Goal: Information Seeking & Learning: Check status

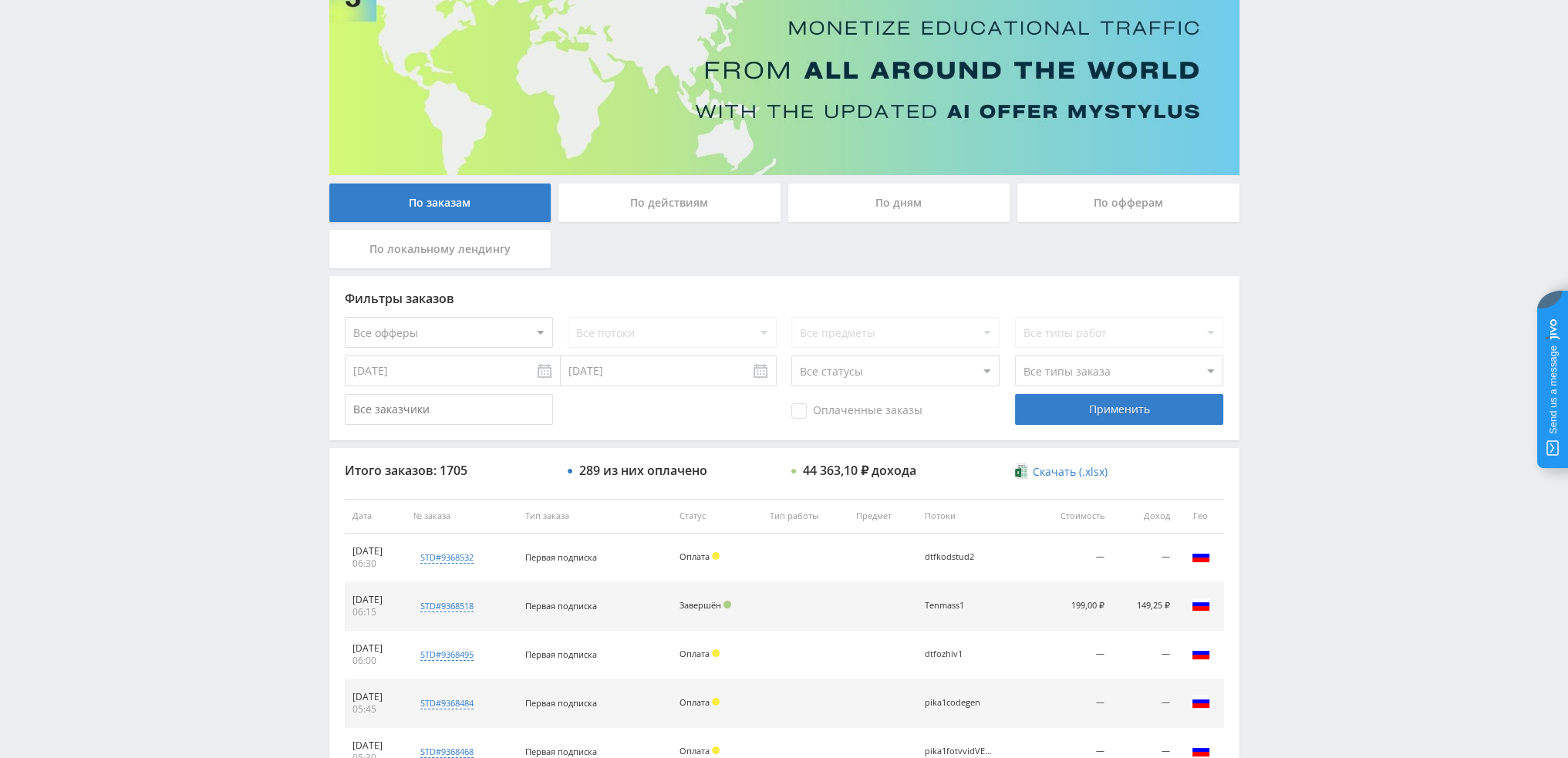
scroll to position [71, 0]
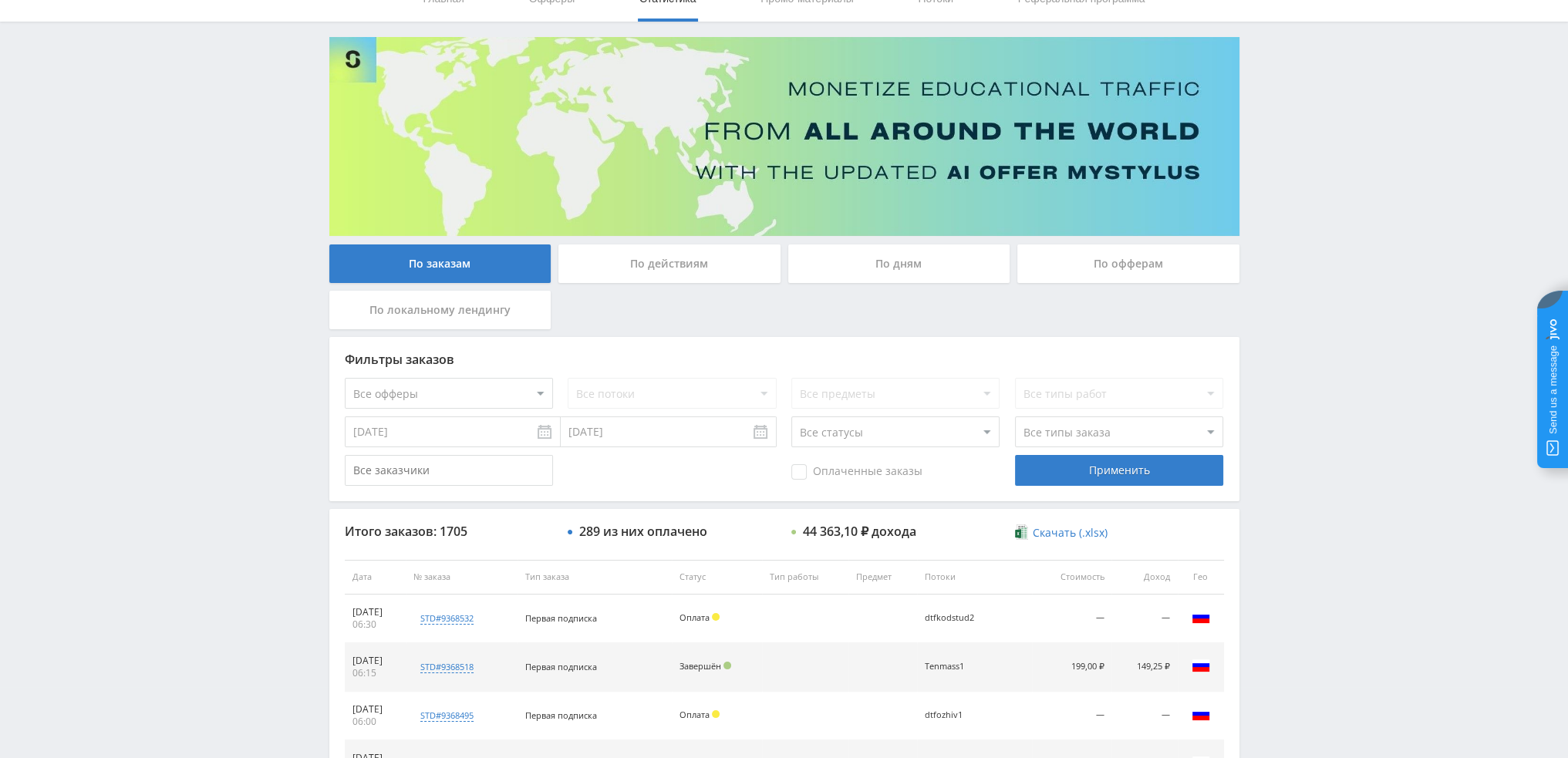
click at [867, 282] on div "По дням" at bounding box center [899, 268] width 230 height 47
click at [877, 265] on div "По дням" at bounding box center [899, 263] width 222 height 38
click at [0, 0] on input "По дням" at bounding box center [0, 0] width 0 height 0
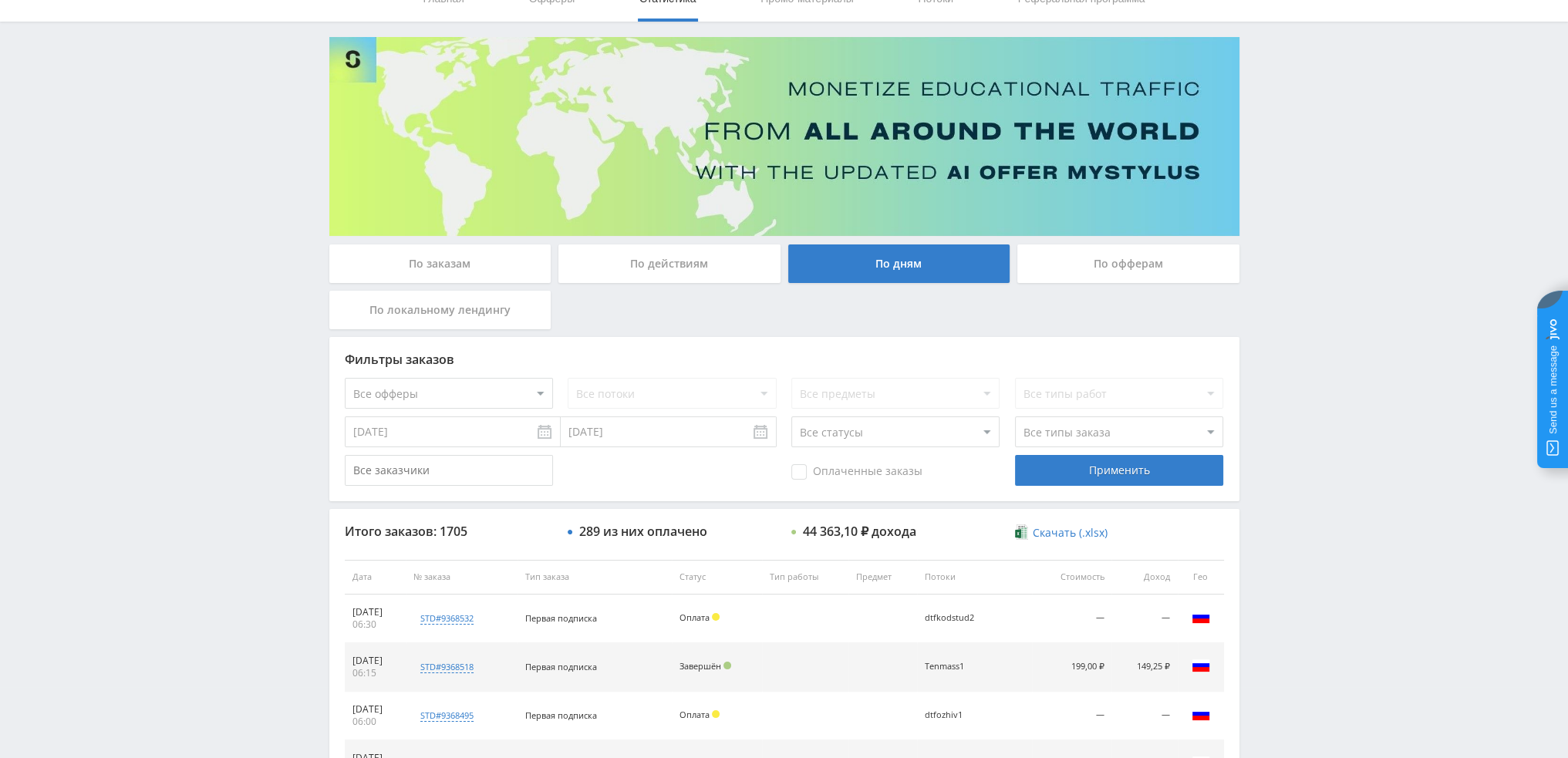
scroll to position [0, 0]
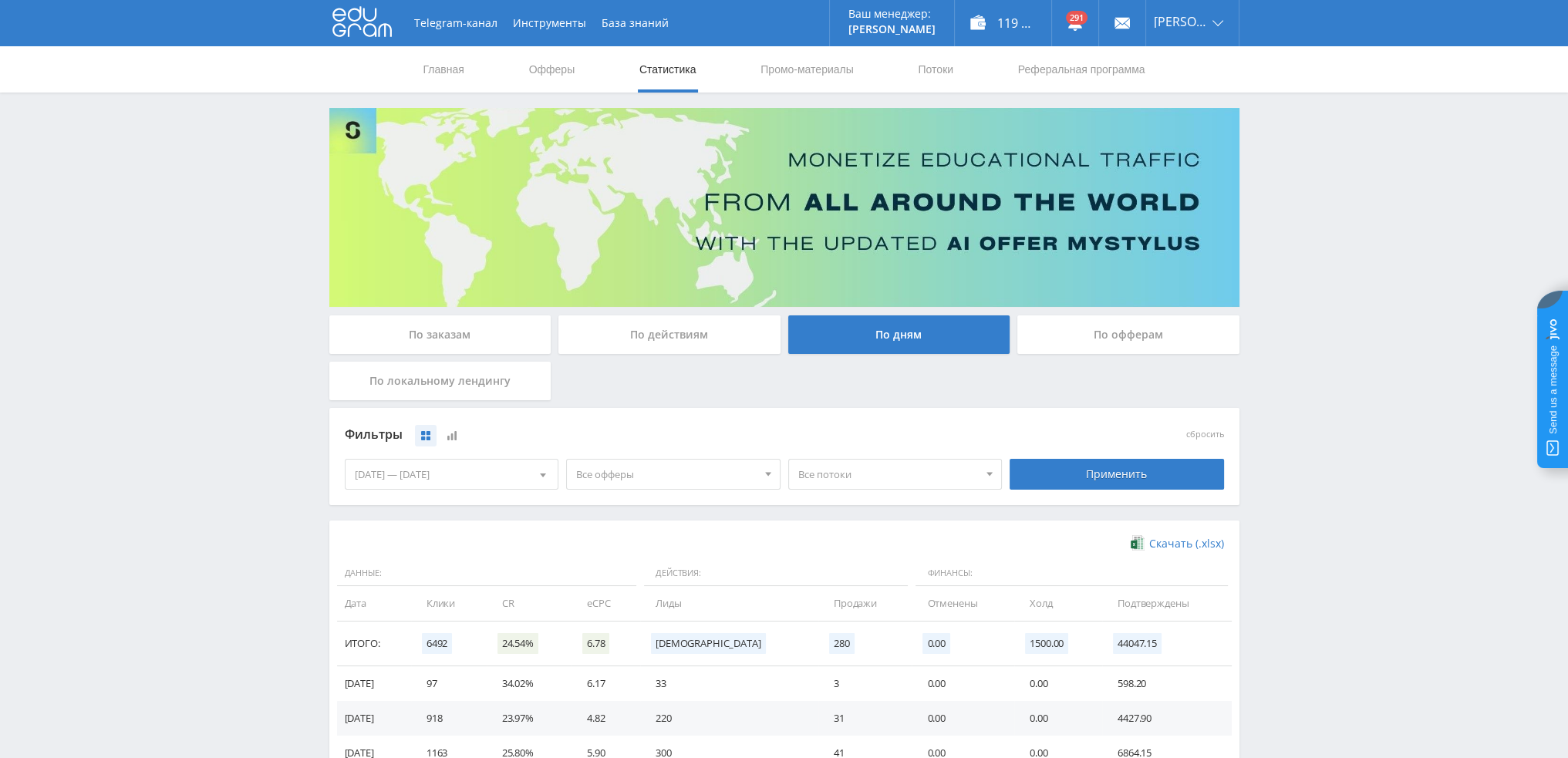
click at [879, 467] on span "Все потоки" at bounding box center [889, 473] width 181 height 30
click at [604, 459] on span "Все офферы" at bounding box center [666, 473] width 181 height 30
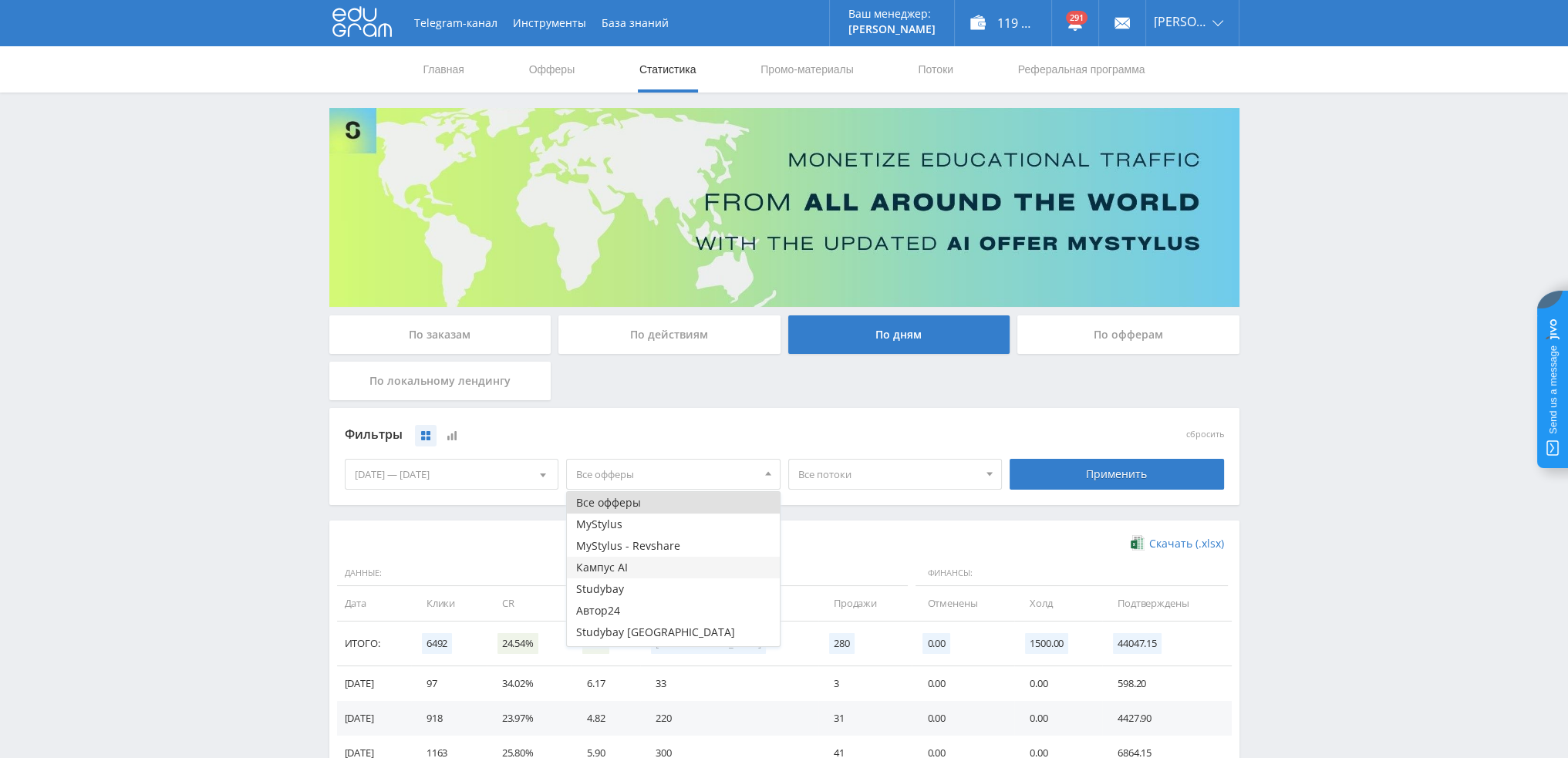
drag, startPoint x: 623, startPoint y: 631, endPoint x: 647, endPoint y: 565, distance: 70.2
click at [647, 566] on ul "Все офферы MyStylus MyStylus - Revshare Кампус AI [GEOGRAPHIC_DATA] Автор24 Stu…" at bounding box center [673, 579] width 213 height 174
click at [623, 551] on button "Кампус AI" at bounding box center [673, 549] width 213 height 21
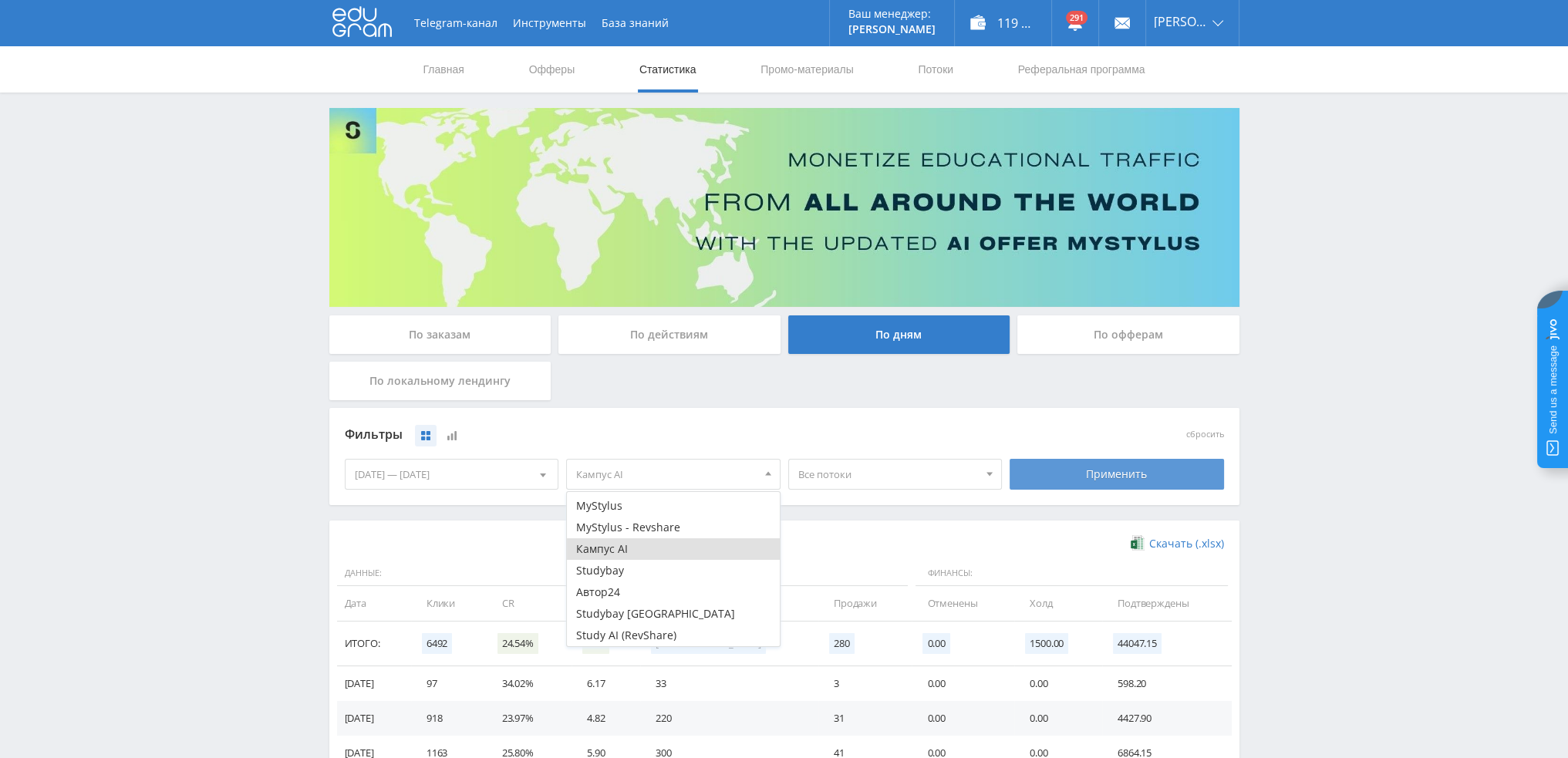
click at [1117, 471] on div "Применить" at bounding box center [1117, 474] width 214 height 30
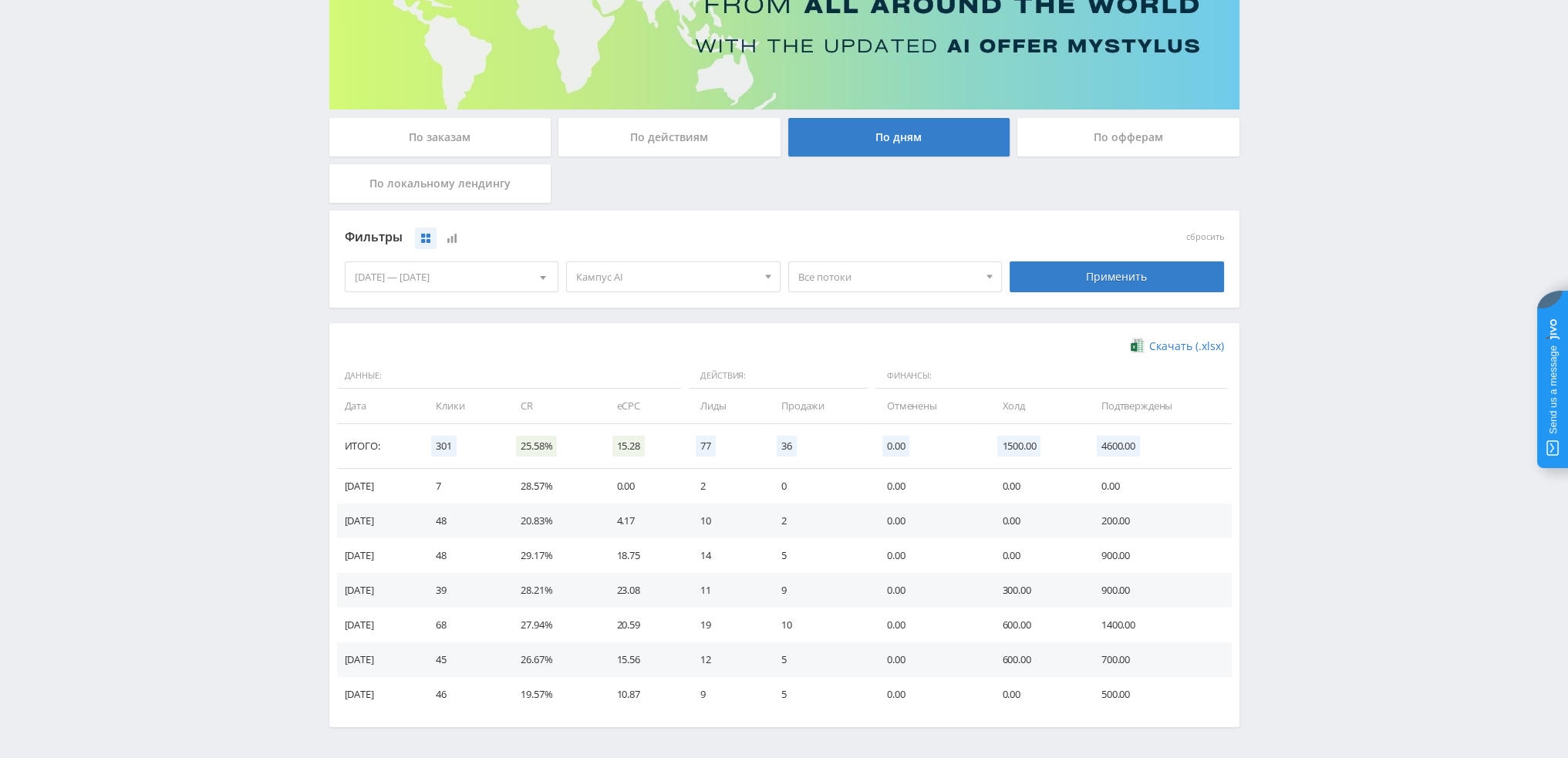
scroll to position [250, 0]
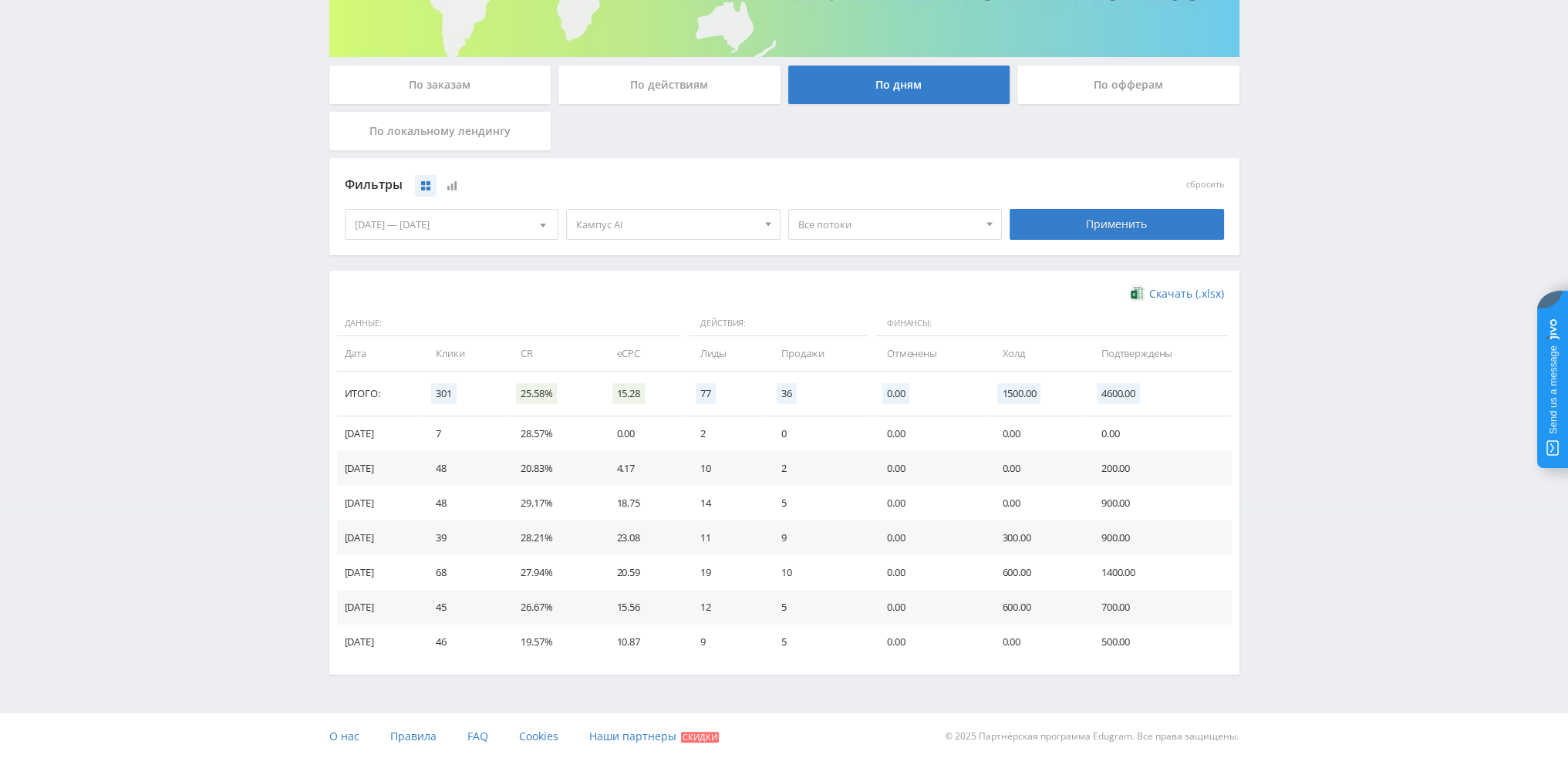
click at [917, 212] on span "Все потоки" at bounding box center [889, 224] width 181 height 30
click at [840, 272] on button "pika1zad" at bounding box center [895, 275] width 213 height 21
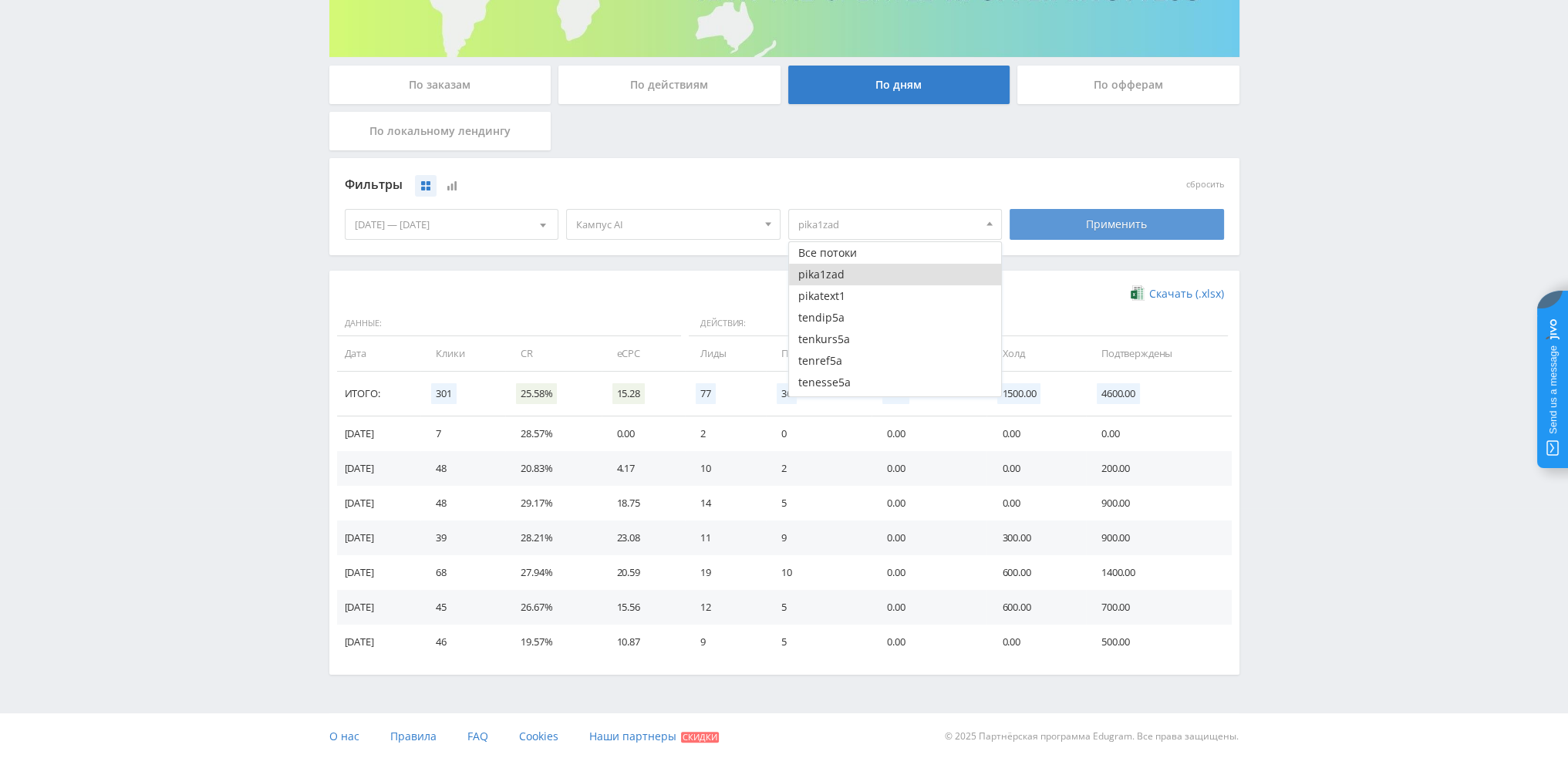
click at [1088, 219] on div "Применить" at bounding box center [1117, 224] width 214 height 30
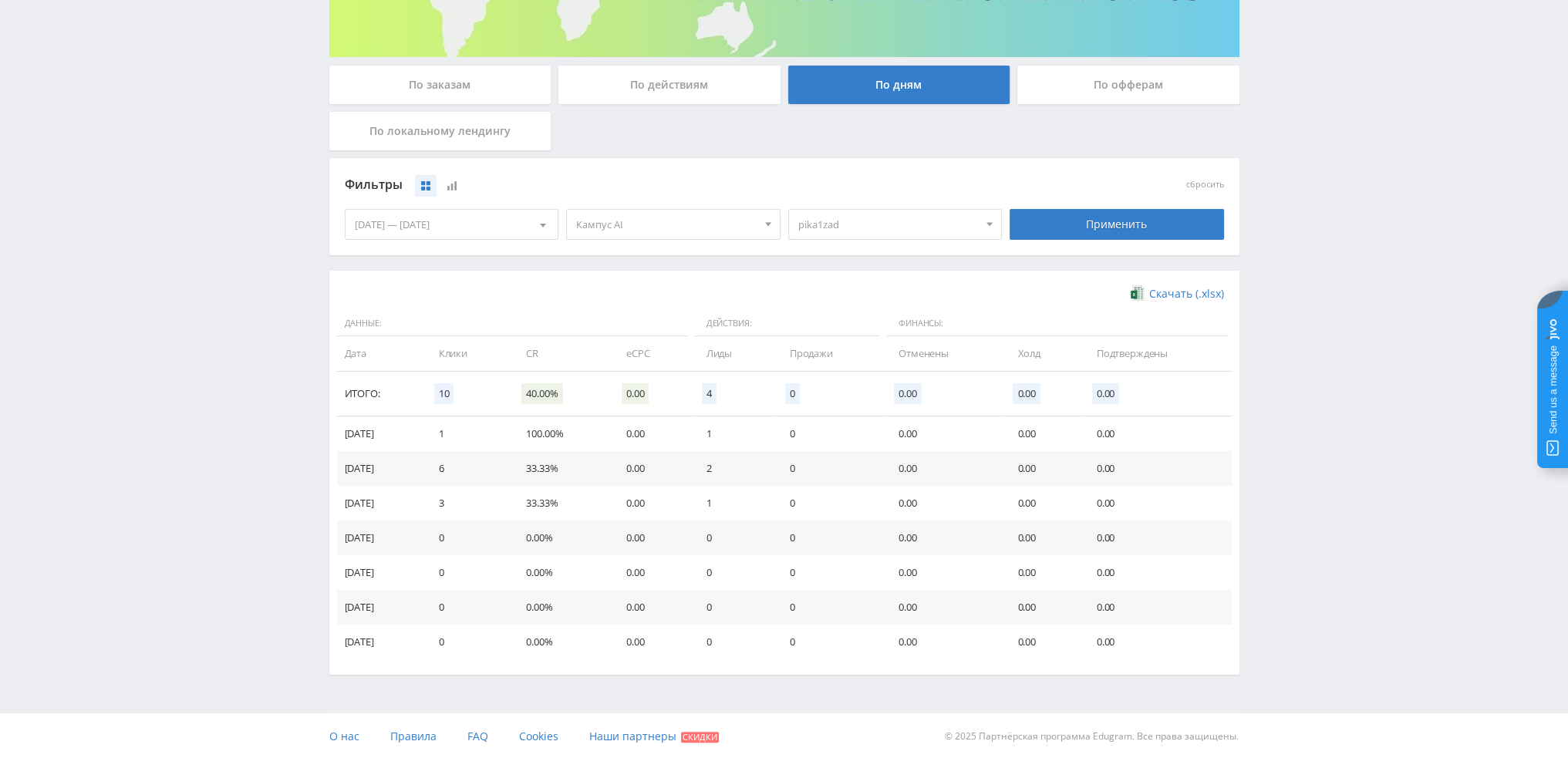
click at [831, 220] on span "pika1zad" at bounding box center [889, 224] width 181 height 30
click at [831, 272] on button "pika1zad" at bounding box center [895, 275] width 213 height 21
click at [832, 296] on button "pikatext1" at bounding box center [895, 296] width 213 height 21
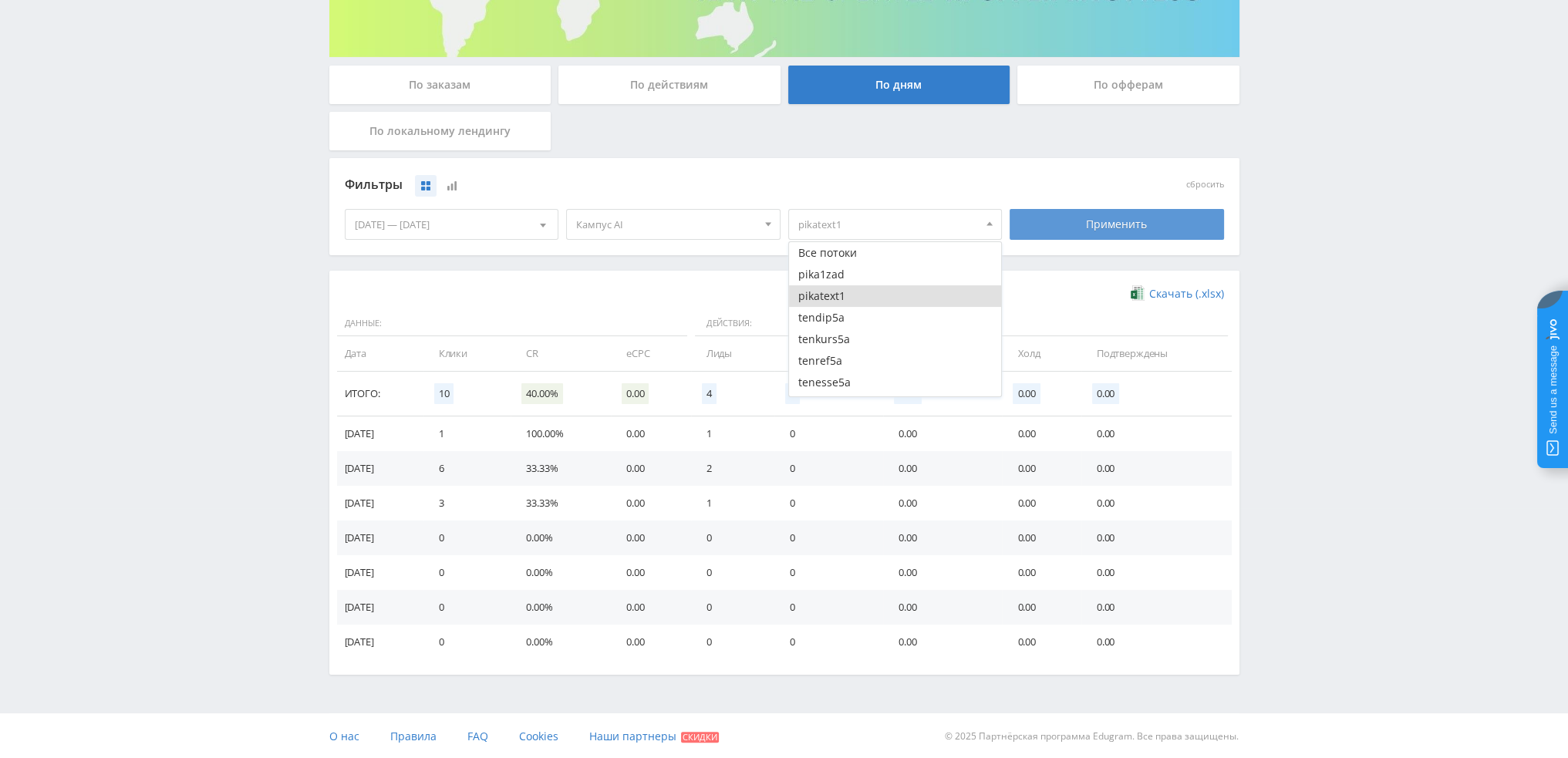
click at [1085, 218] on div "Применить" at bounding box center [1117, 224] width 214 height 30
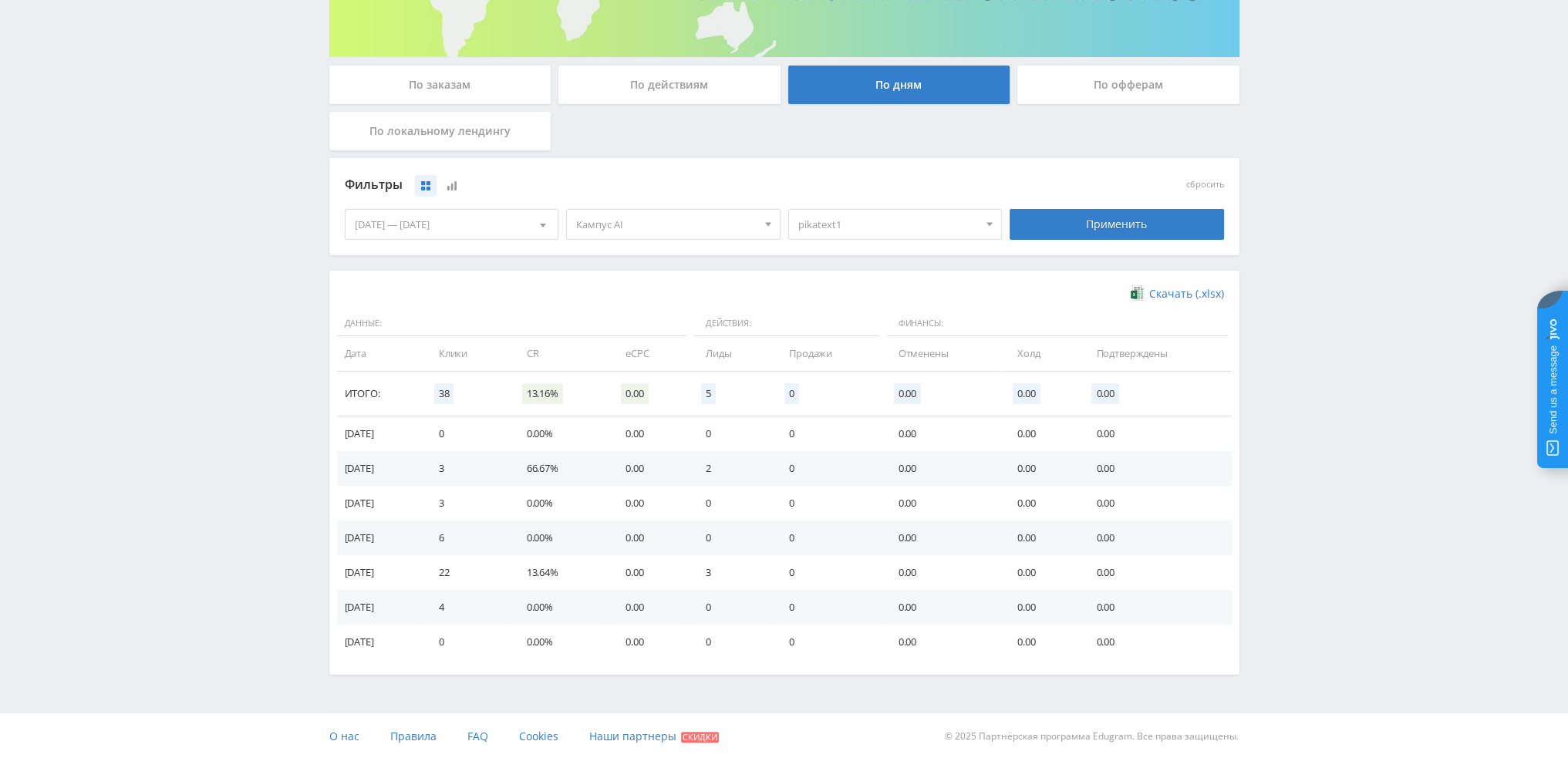
click at [879, 225] on span "pikatext1" at bounding box center [889, 224] width 181 height 30
click at [825, 295] on button "pikatext1" at bounding box center [895, 296] width 213 height 21
click at [841, 315] on button "tendip5a" at bounding box center [895, 318] width 213 height 21
click at [838, 336] on button "tenkurs5a" at bounding box center [895, 339] width 213 height 21
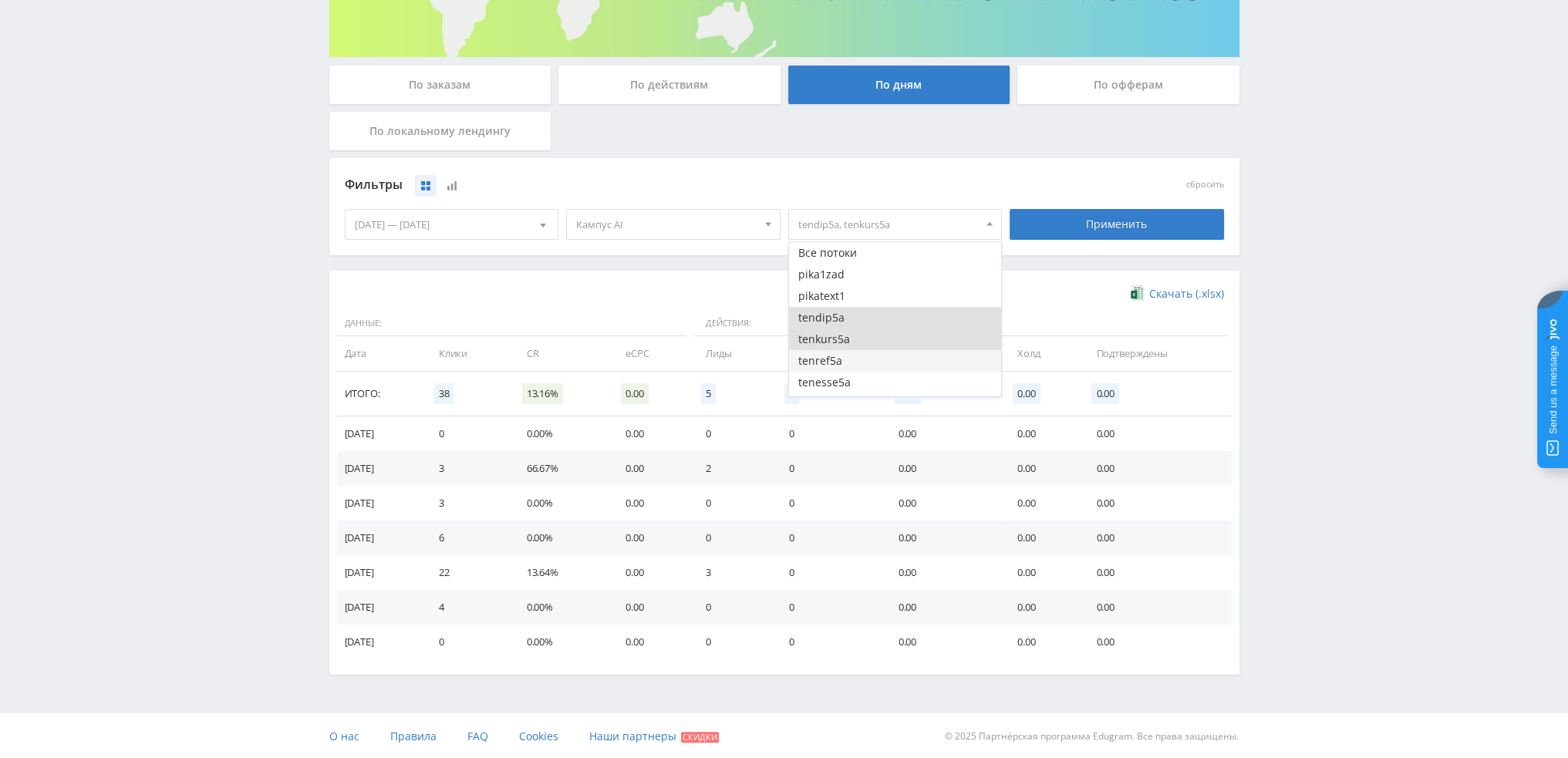
click at [838, 352] on button "tenref5a" at bounding box center [895, 361] width 213 height 21
click at [847, 379] on button "tenesse5a" at bounding box center [895, 382] width 213 height 21
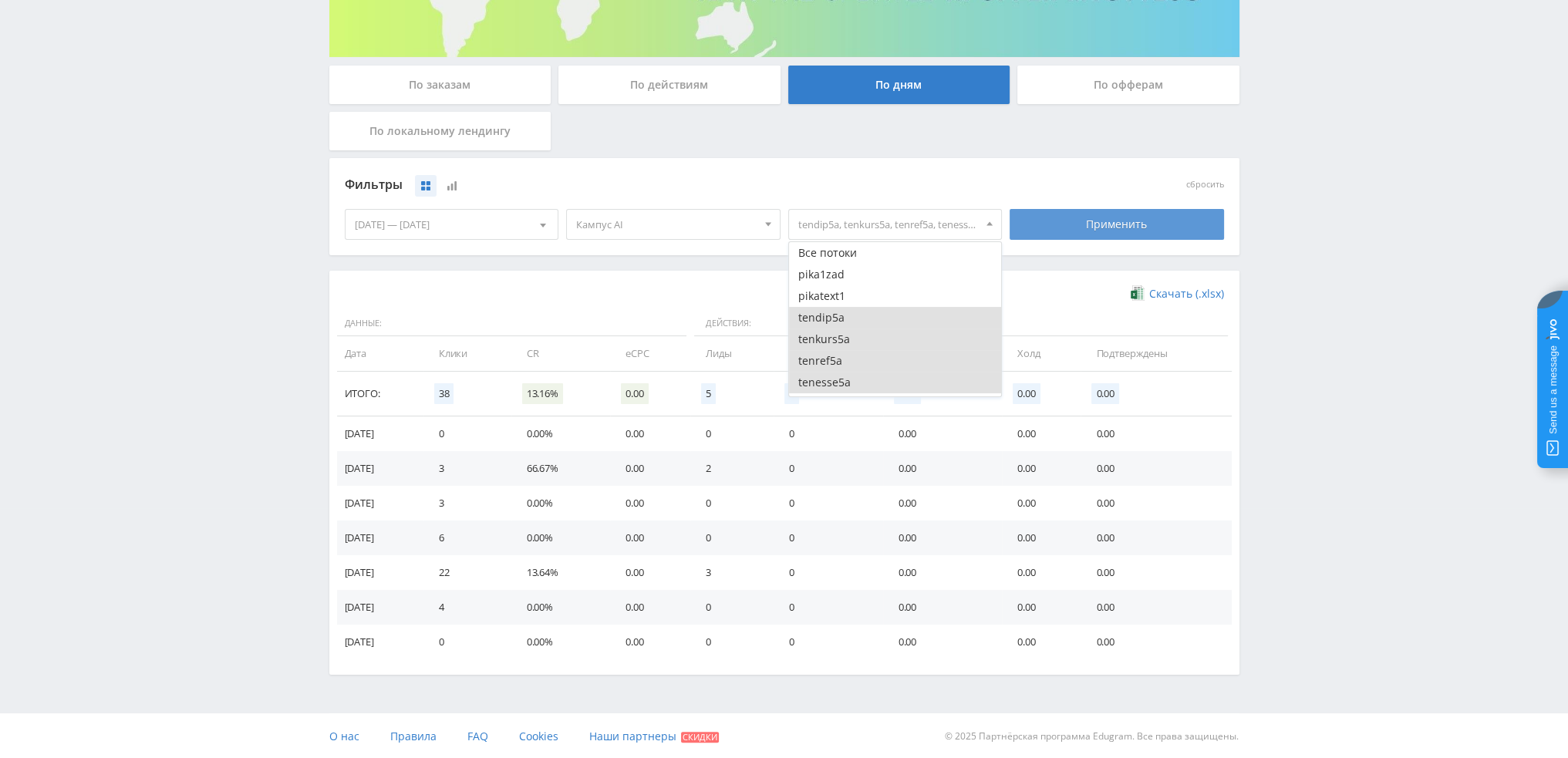
click at [1065, 211] on div "Применить" at bounding box center [1117, 224] width 214 height 30
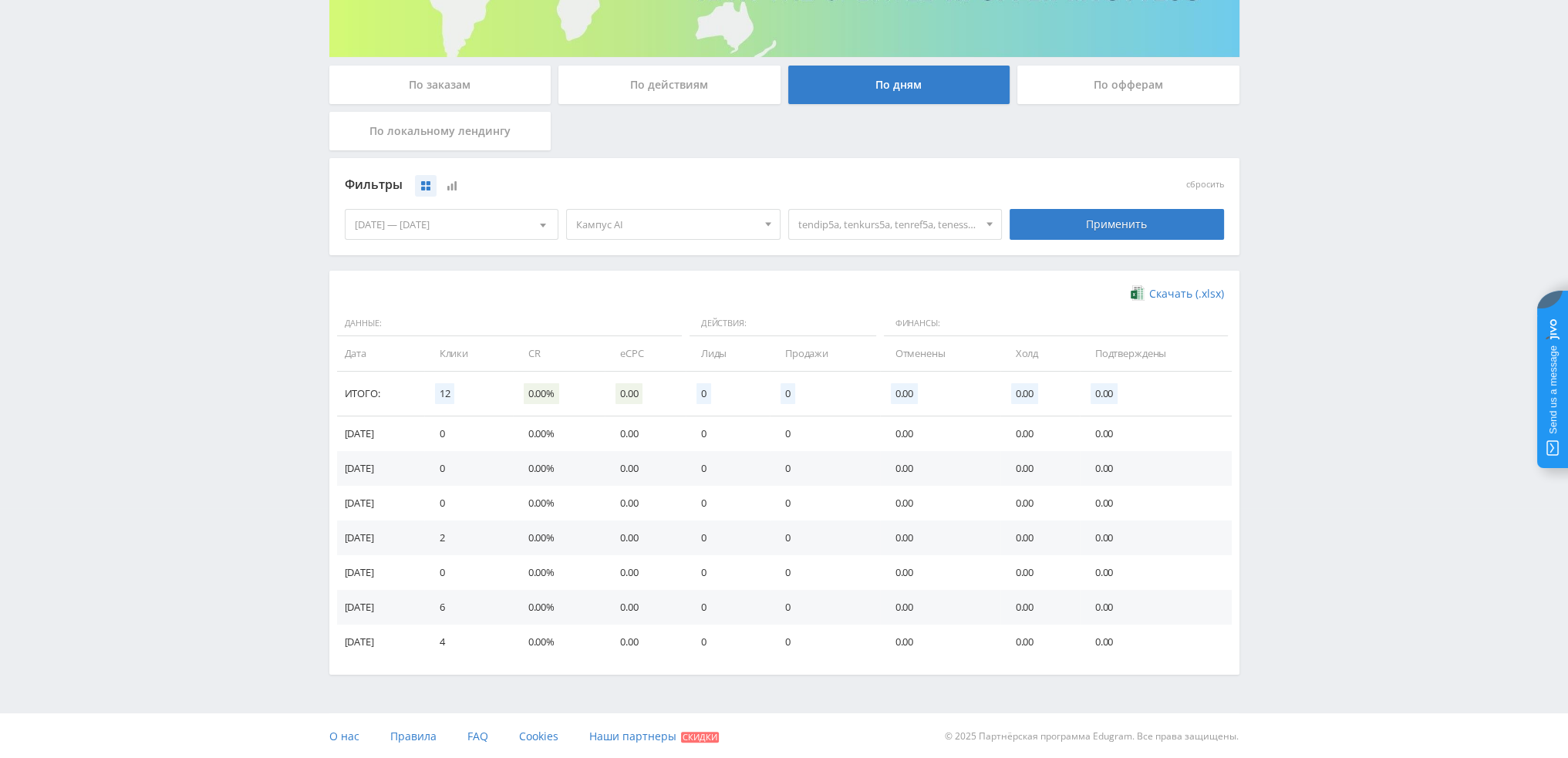
click at [884, 226] on span "tendip5a, tenkurs5a, tenref5a, tenesse5a" at bounding box center [889, 224] width 181 height 30
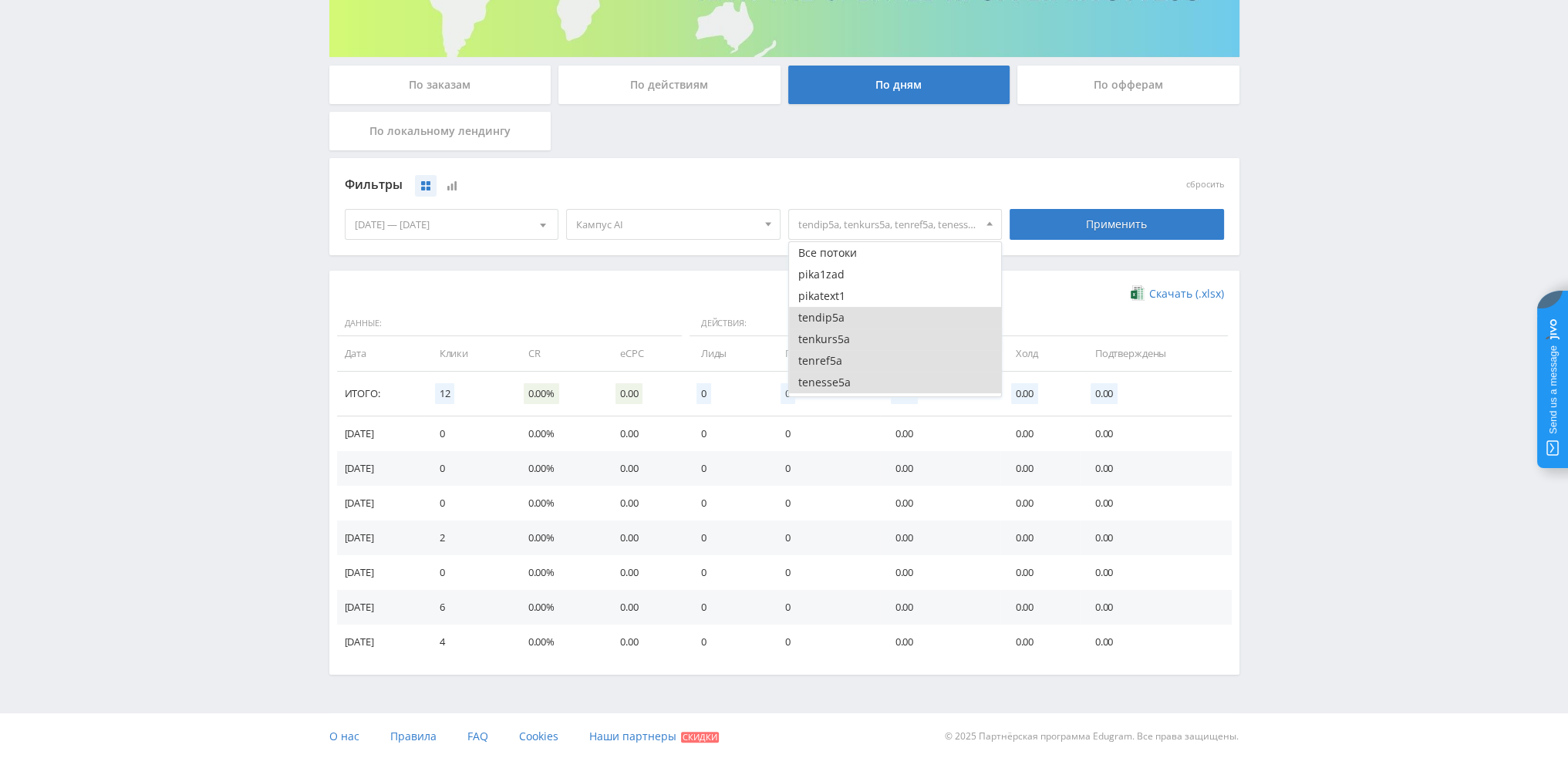
click at [833, 314] on button "tendip5a" at bounding box center [895, 318] width 213 height 21
drag, startPoint x: 835, startPoint y: 333, endPoint x: 837, endPoint y: 354, distance: 21.1
click at [835, 336] on button "tenkurs5a" at bounding box center [895, 339] width 213 height 21
click at [836, 362] on button "tenref5a" at bounding box center [895, 361] width 213 height 21
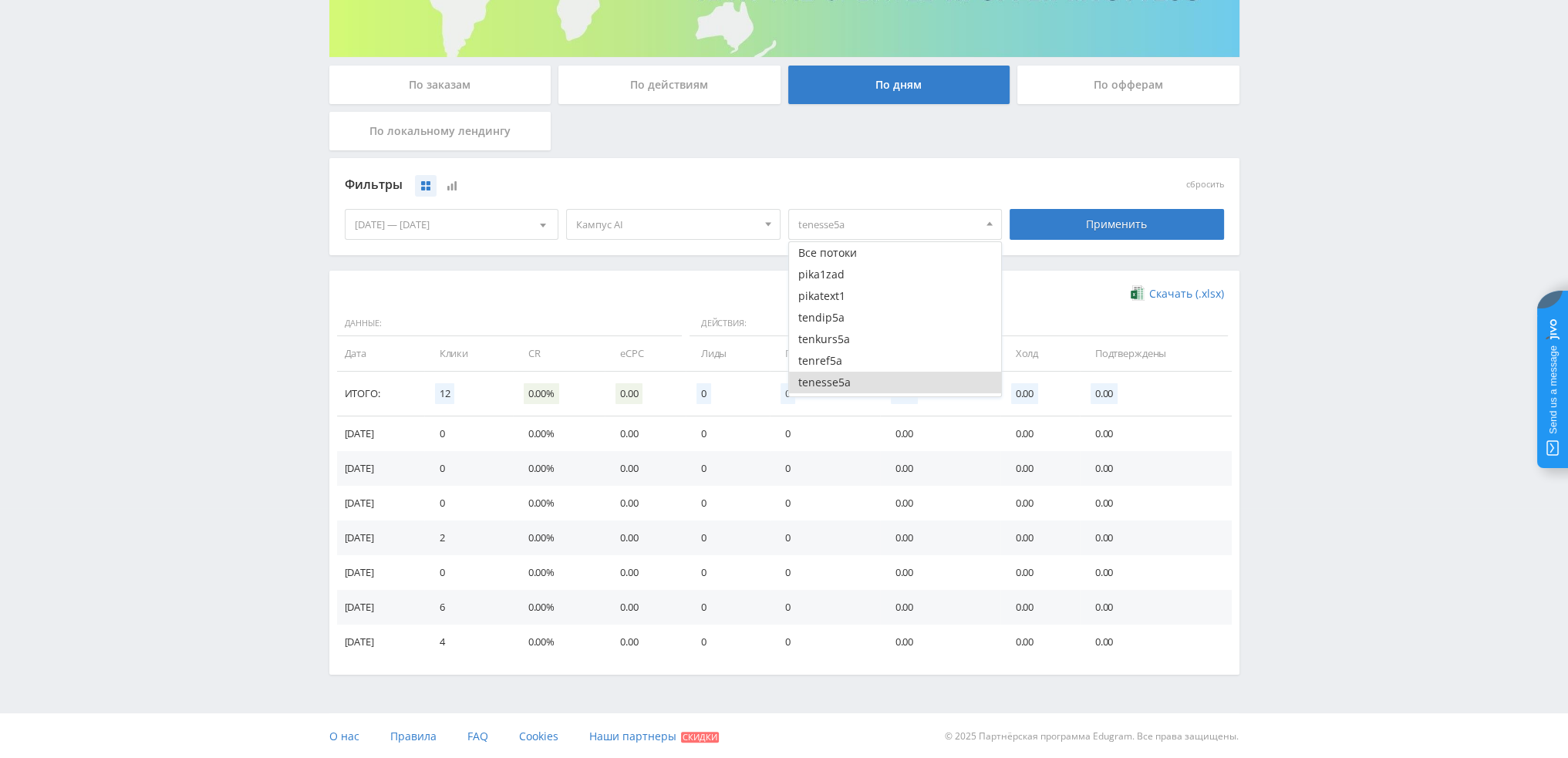
click at [837, 377] on button "tenesse5a" at bounding box center [895, 382] width 213 height 21
click at [835, 312] on button "prez2" at bounding box center [895, 315] width 213 height 21
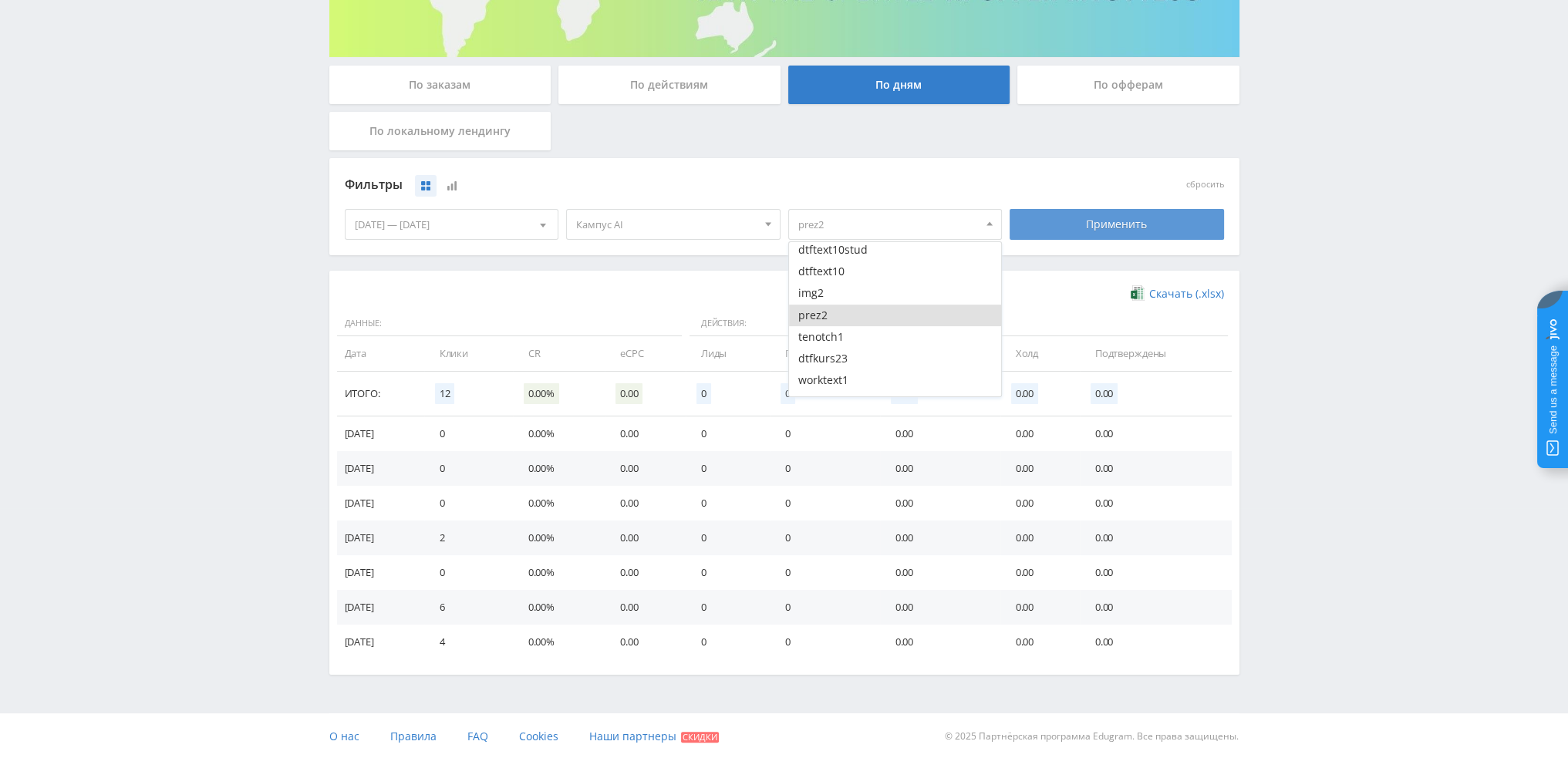
drag, startPoint x: 835, startPoint y: 312, endPoint x: 1067, endPoint y: 219, distance: 249.9
click at [1067, 219] on div "Применить" at bounding box center [1117, 224] width 214 height 30
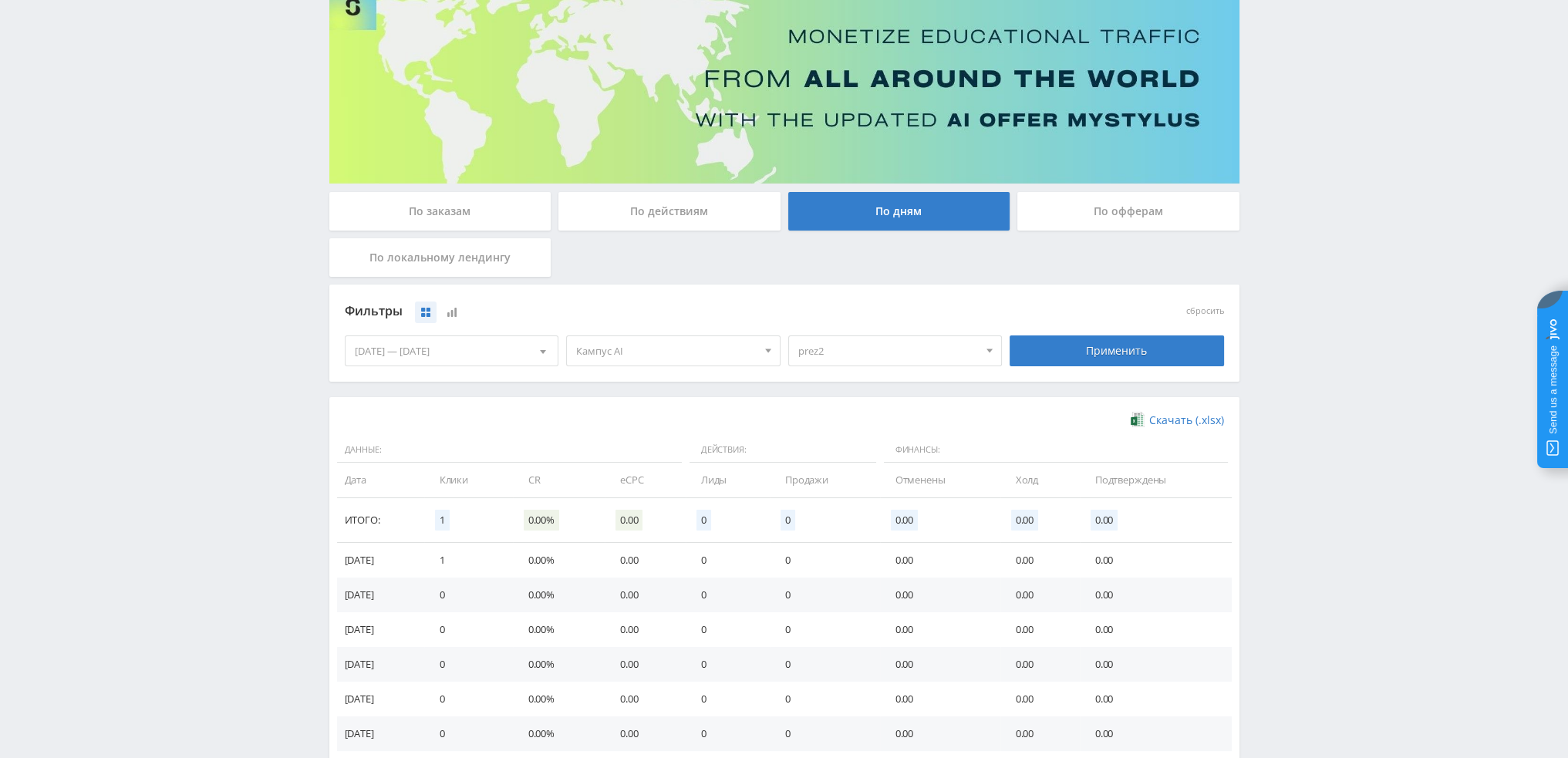
scroll to position [96, 0]
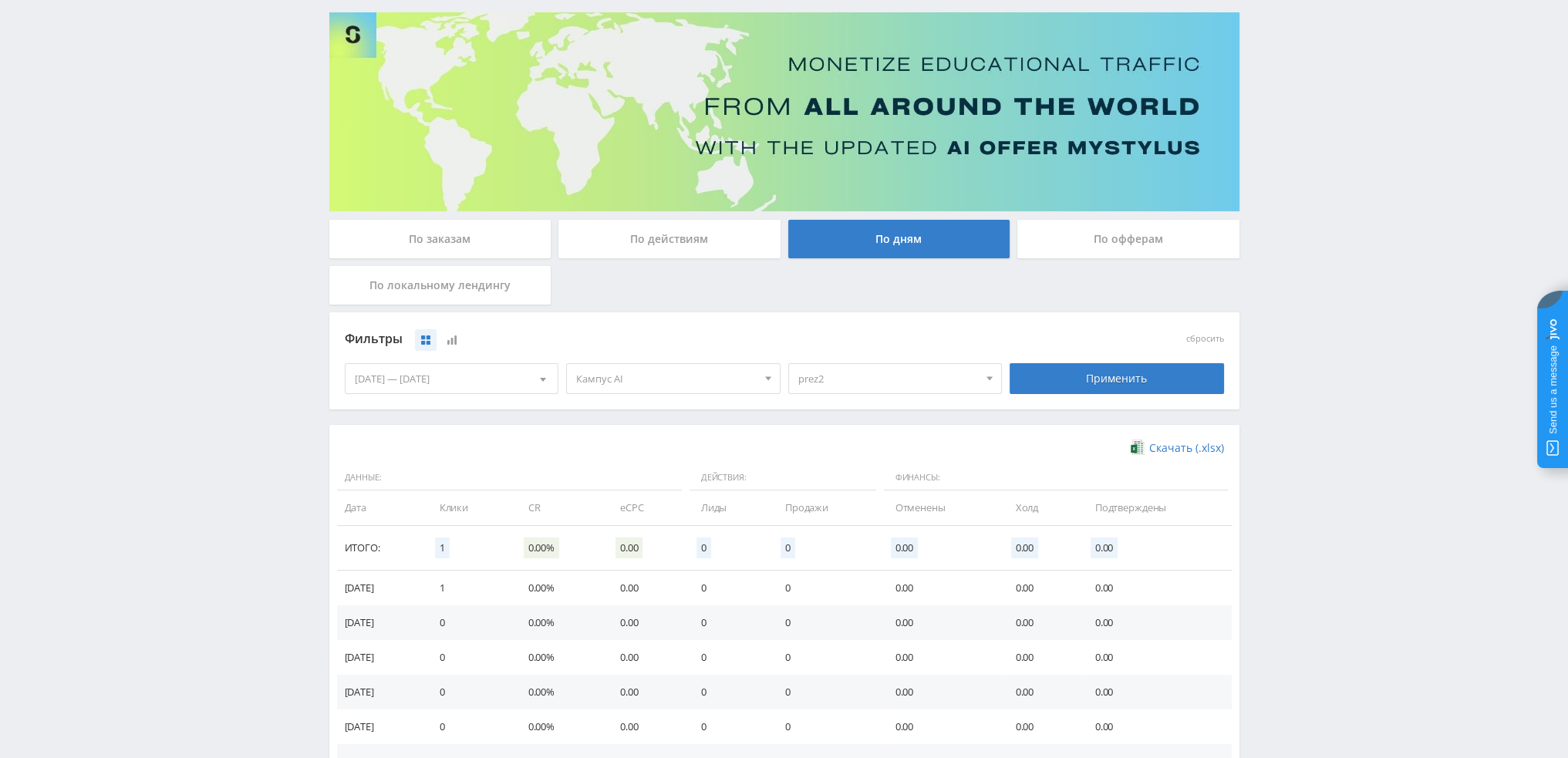
click at [822, 388] on span "prez2" at bounding box center [889, 379] width 181 height 30
click at [830, 468] on button "prez2" at bounding box center [895, 470] width 213 height 21
click at [877, 428] on button "dtfkurs23" at bounding box center [895, 436] width 213 height 21
drag, startPoint x: 1049, startPoint y: 364, endPoint x: 1161, endPoint y: 388, distance: 114.5
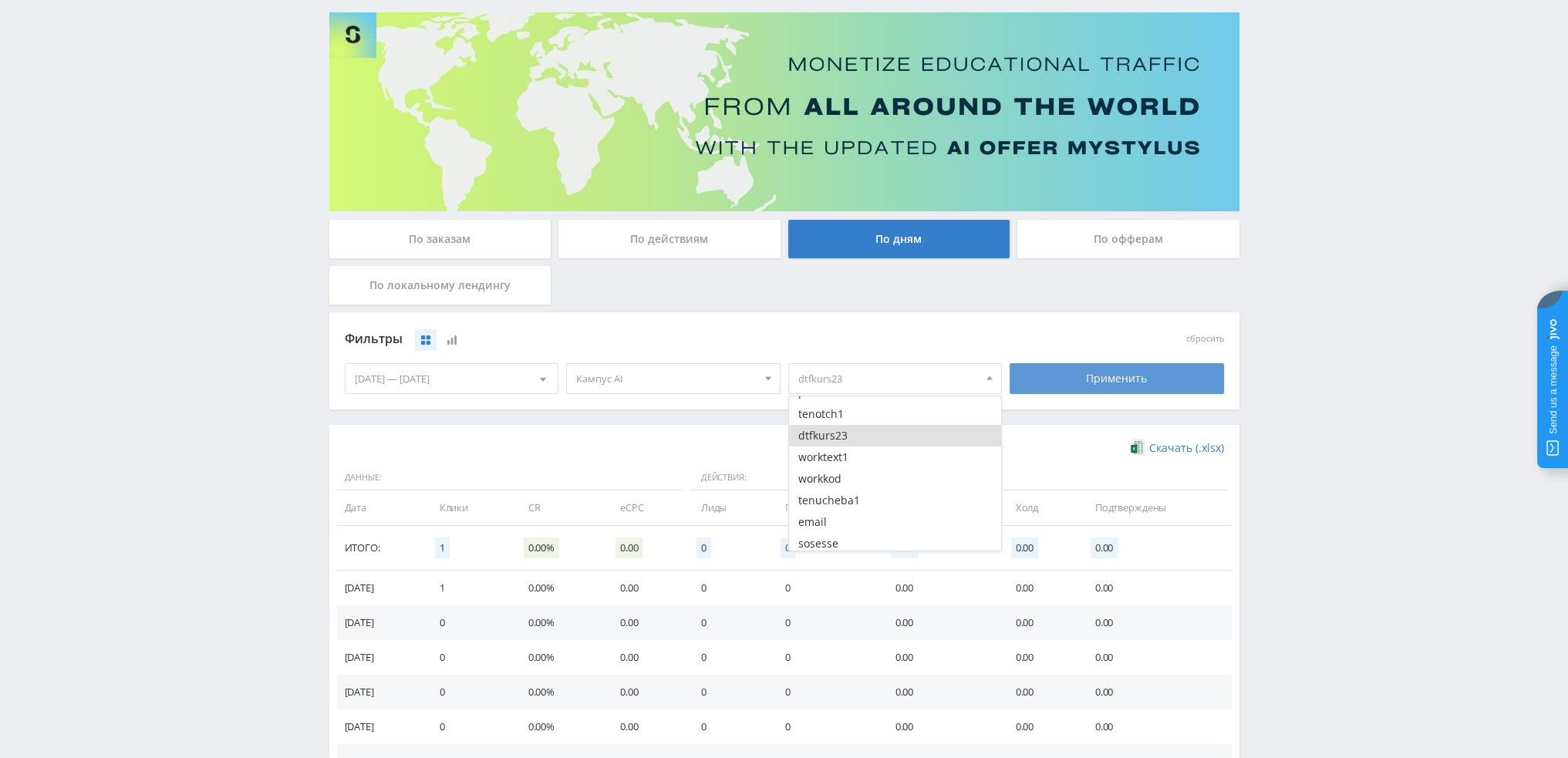
click at [1049, 364] on div "Применить" at bounding box center [1117, 379] width 214 height 30
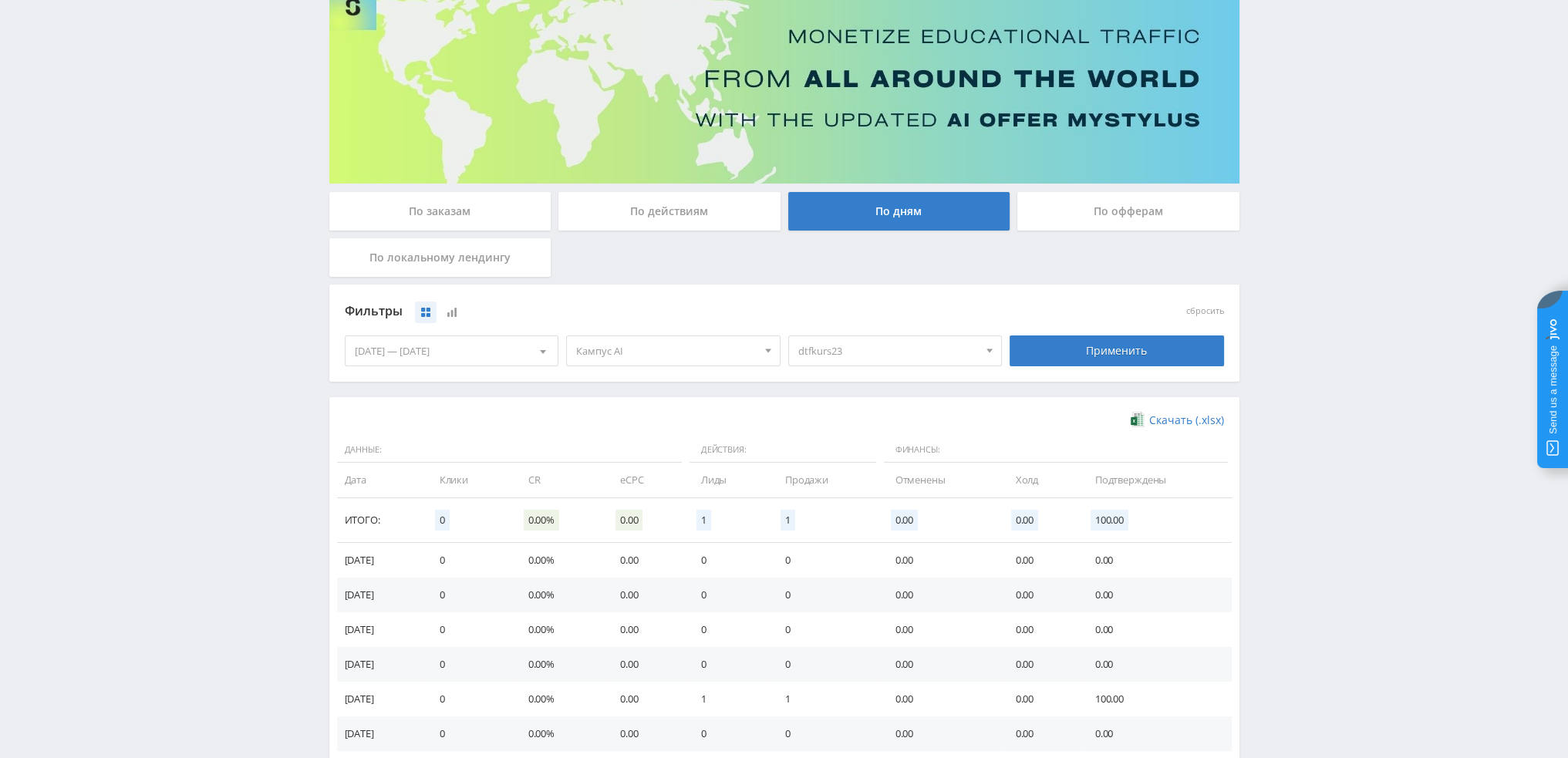
scroll to position [250, 0]
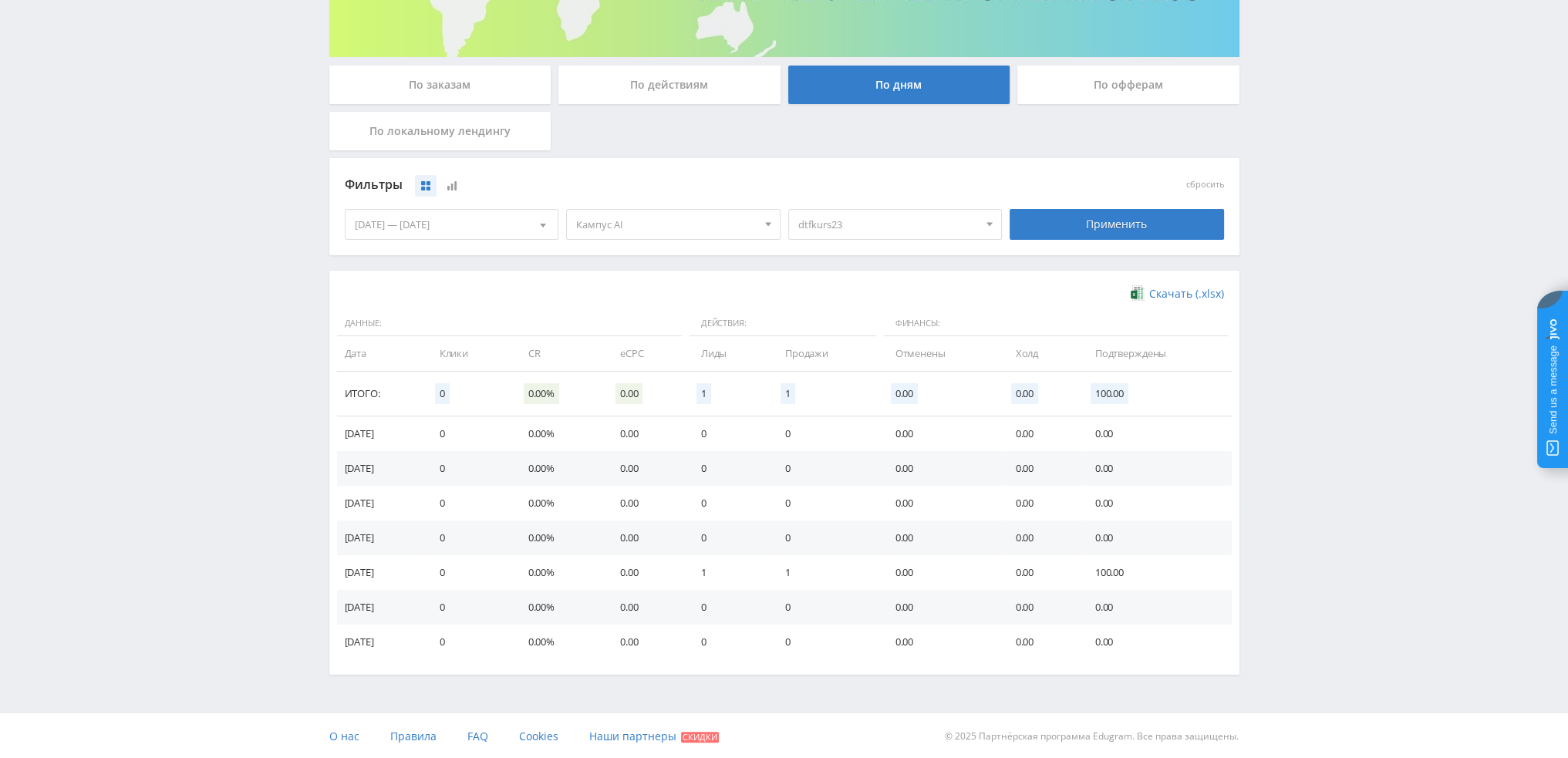
click at [831, 242] on div "dtfkurs23 Все потоки pika1zad pikatext1 tendip5a tenkurs5a tenref5a tenesse5a d…" at bounding box center [895, 225] width 222 height 43
click at [837, 226] on span "dtfkurs23" at bounding box center [889, 224] width 181 height 30
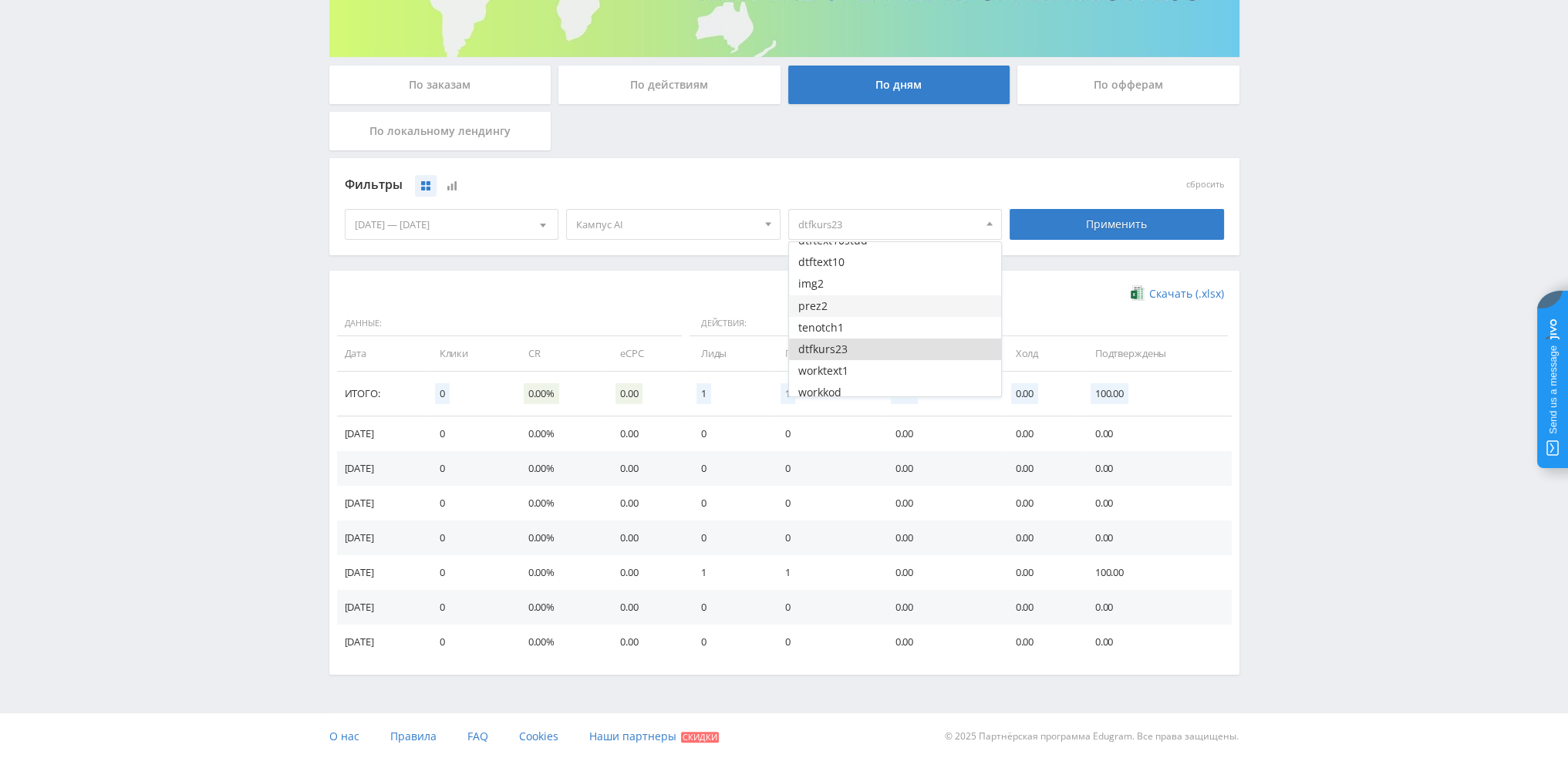
scroll to position [154, 0]
click at [826, 356] on button "dtfkurs23" at bounding box center [895, 358] width 213 height 21
click at [863, 319] on button "sosesse" at bounding box center [895, 312] width 213 height 21
click at [861, 338] on button "sosrefdoc" at bounding box center [895, 334] width 213 height 21
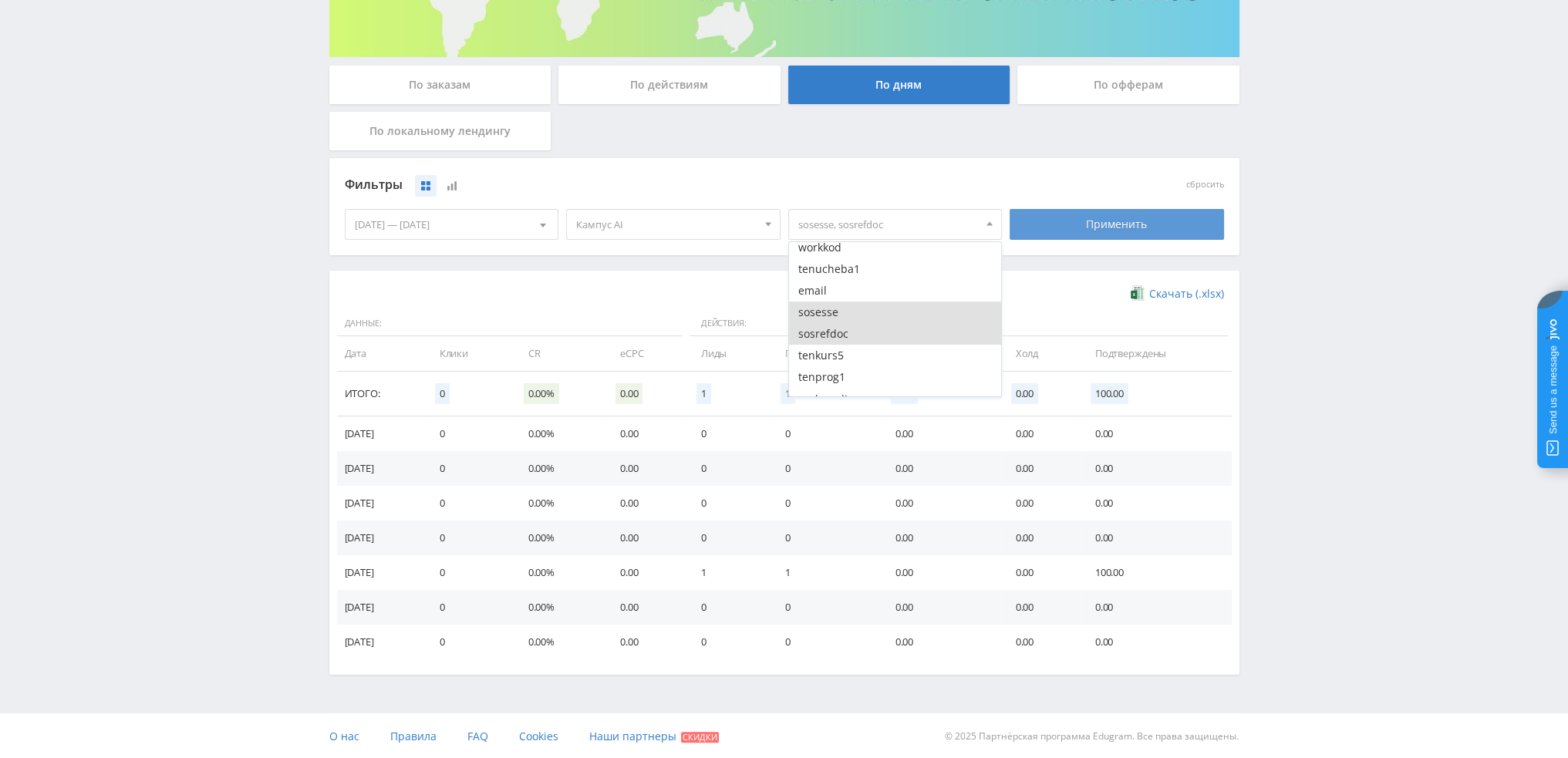
click at [1097, 231] on div "Применить" at bounding box center [1117, 224] width 214 height 30
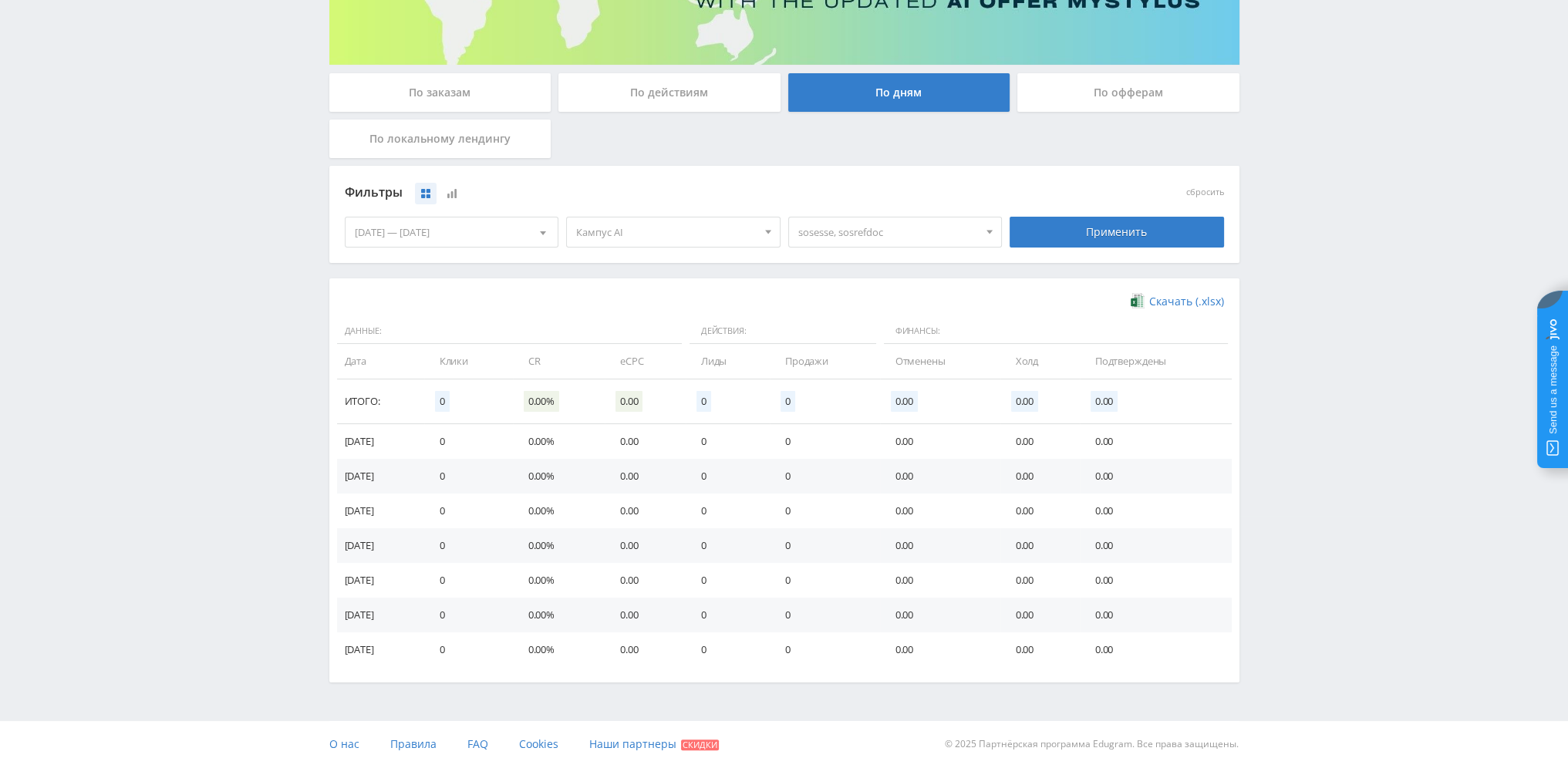
scroll to position [250, 0]
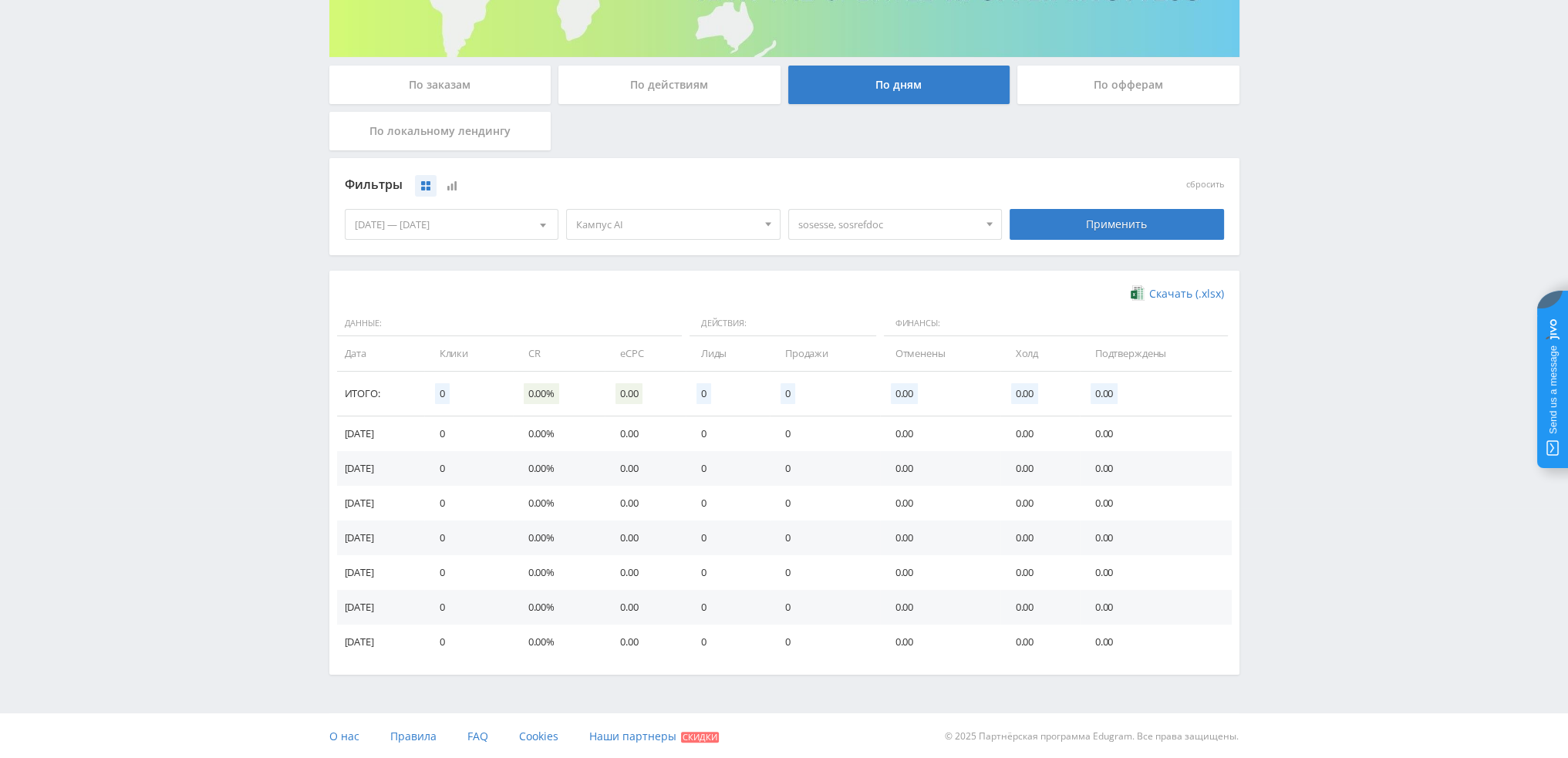
click at [881, 214] on span "sosesse, sosrefdoc" at bounding box center [889, 224] width 181 height 30
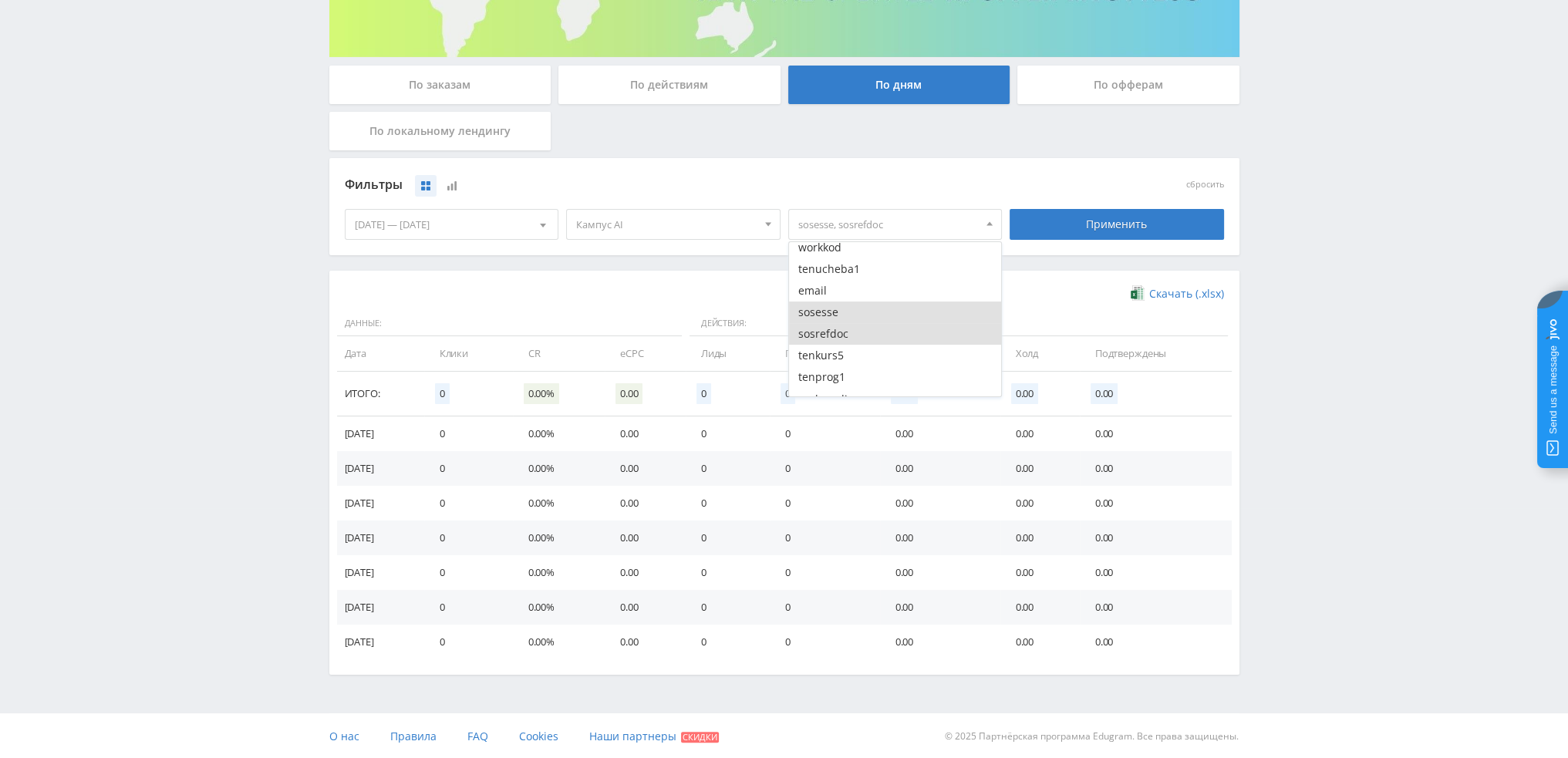
click at [839, 317] on button "sosesse" at bounding box center [895, 312] width 213 height 21
click at [833, 338] on button "sosrefdoc" at bounding box center [895, 334] width 213 height 21
click at [1307, 322] on div "Telegram-канал Инструменты База знаний Ваш менеджер: [PERSON_NAME] [PERSON_NAME…" at bounding box center [784, 255] width 1568 height 1009
